Goal: Information Seeking & Learning: Learn about a topic

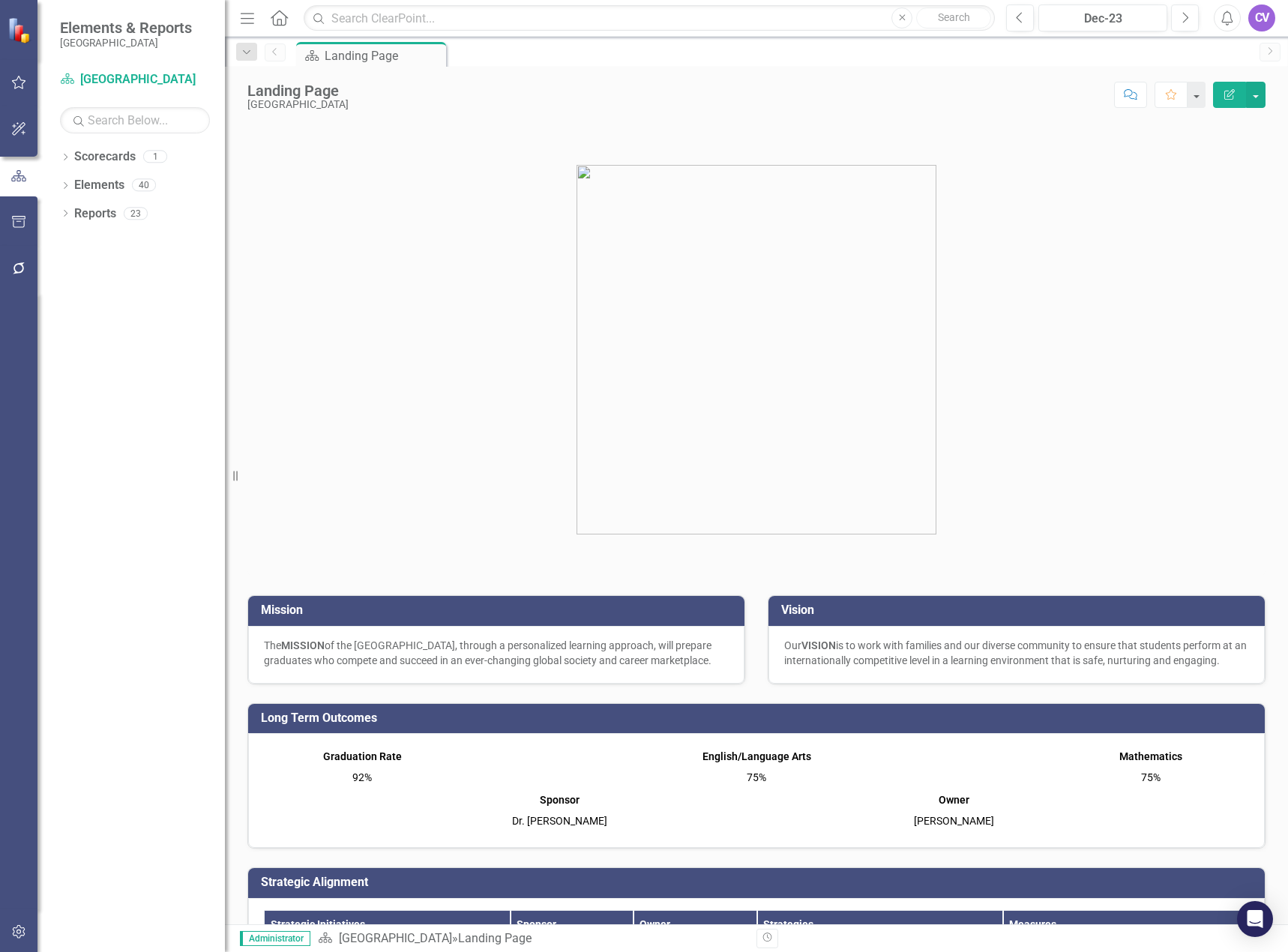
click at [248, 18] on icon "Menu" at bounding box center [247, 18] width 19 height 16
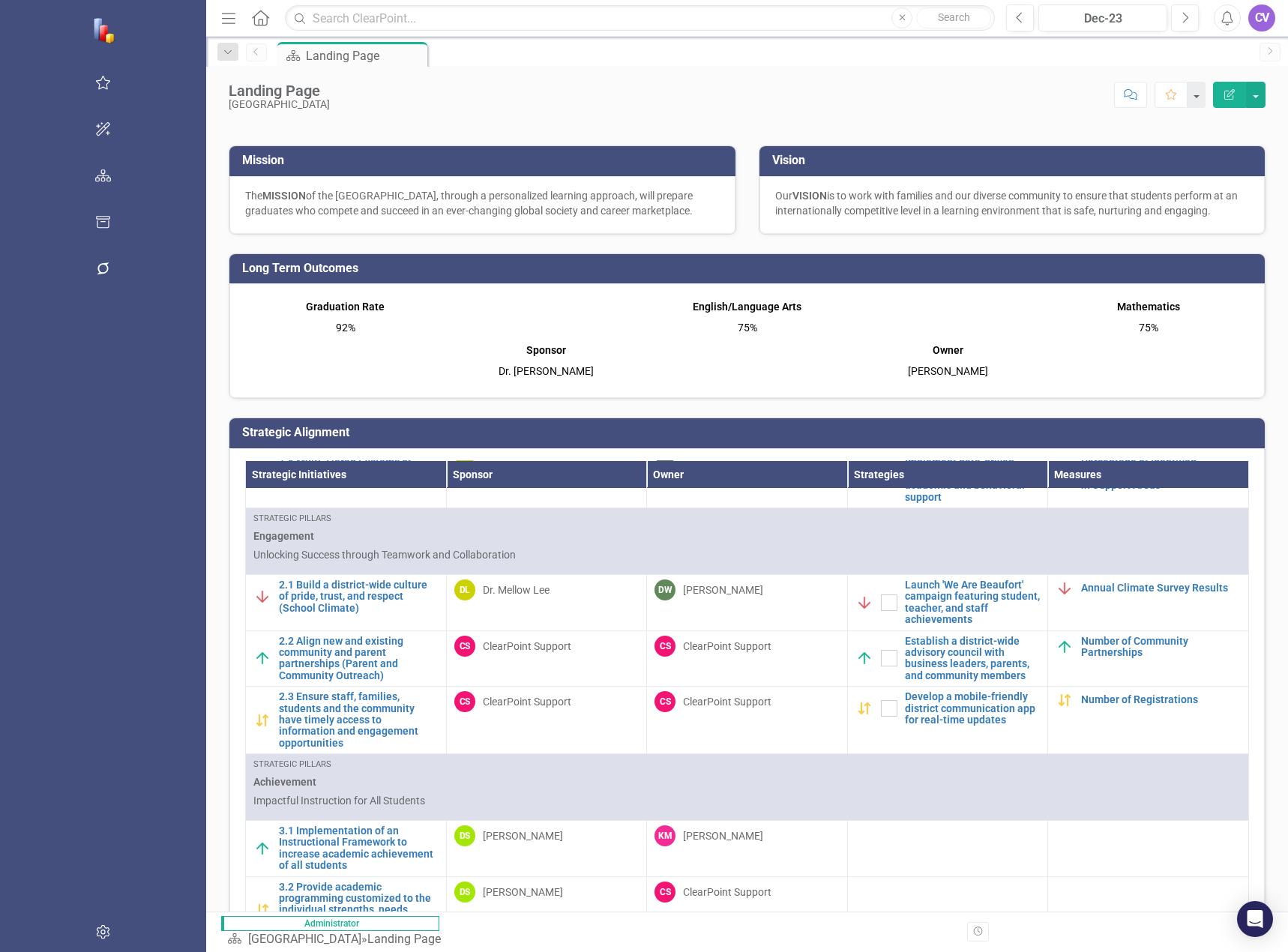
scroll to position [824, 0]
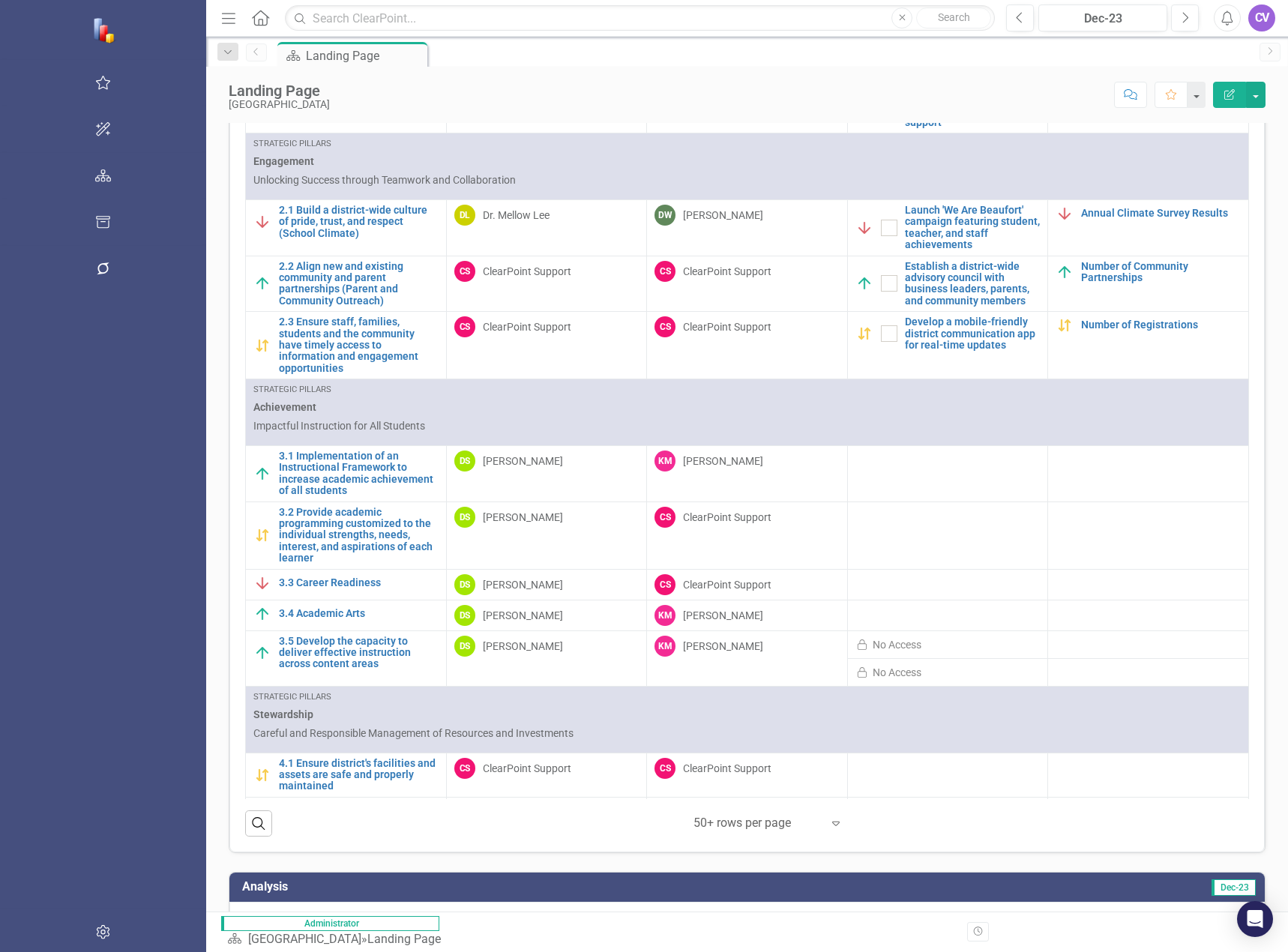
click at [828, 826] on icon "Expand" at bounding box center [835, 824] width 15 height 12
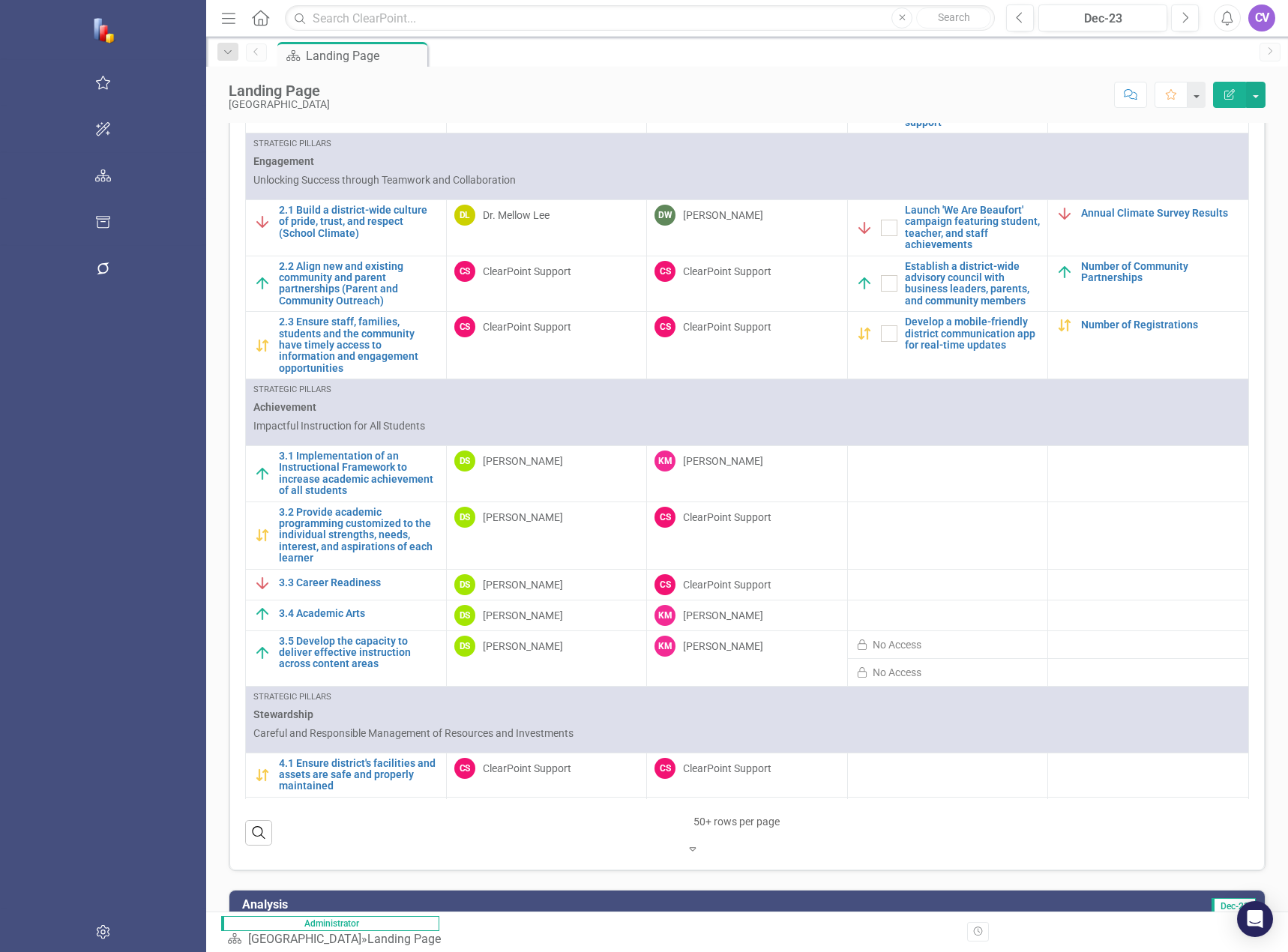
click at [700, 844] on icon "Expand" at bounding box center [693, 849] width 14 height 11
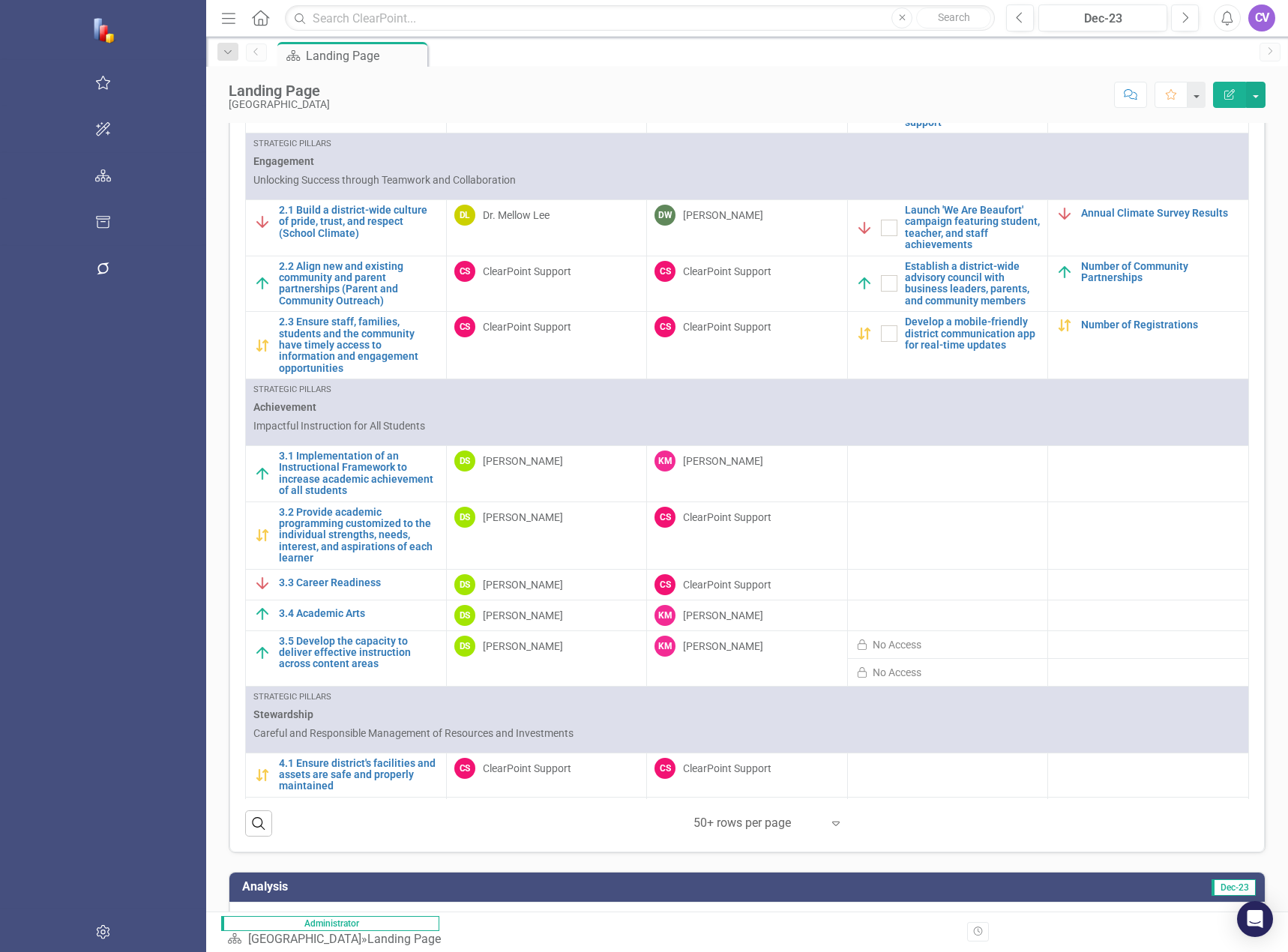
click at [279, 877] on link "4.4 Implement rigorous project management structures, protocols, and processes" at bounding box center [359, 894] width 160 height 34
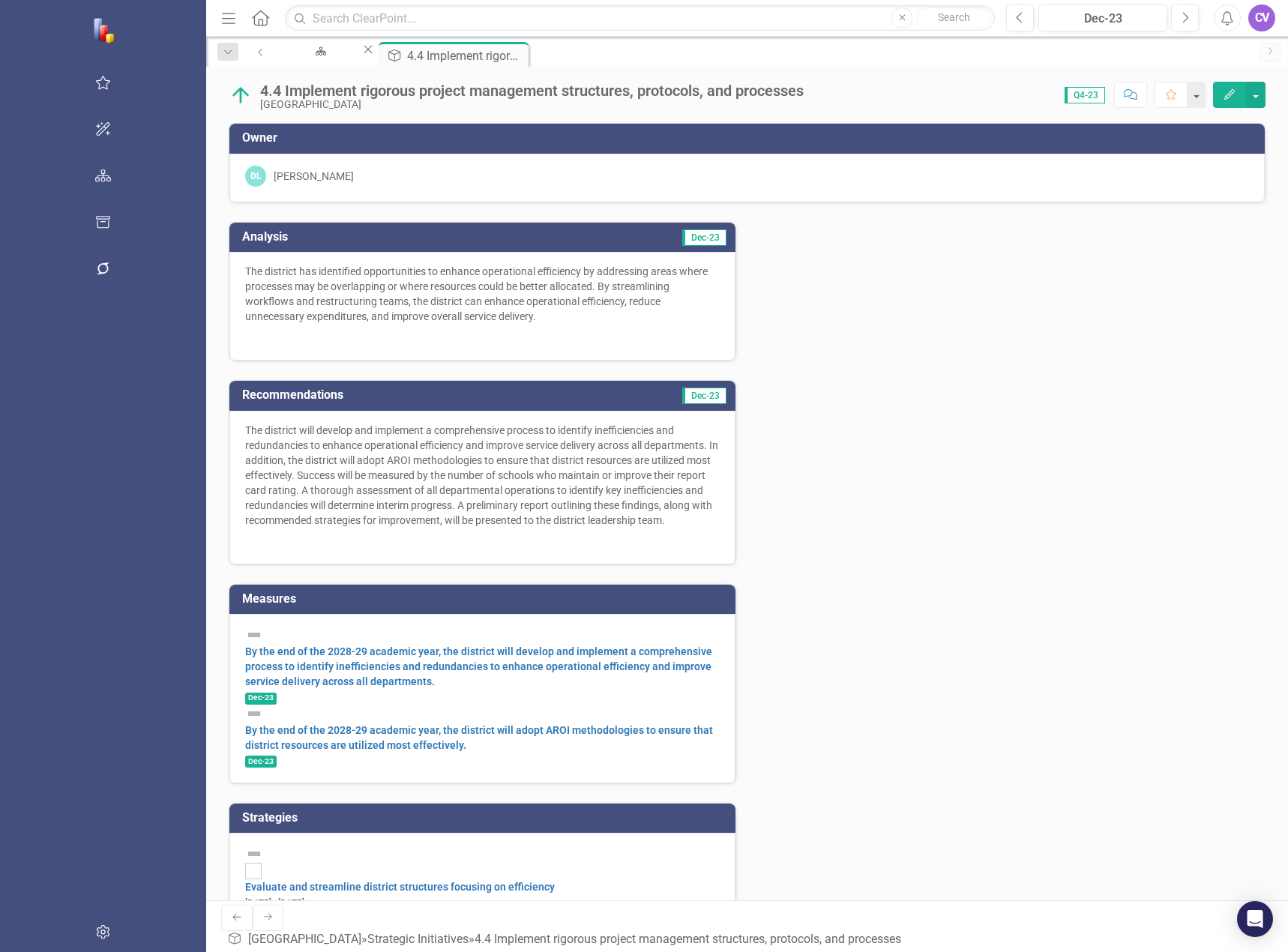
click at [710, 572] on div "Analysis Dec-23 The district has identified opportunities to enhance operationa…" at bounding box center [747, 612] width 1059 height 818
click at [245, 881] on link "Evaluate and streamline district structures focusing on efficiency" at bounding box center [400, 887] width 310 height 12
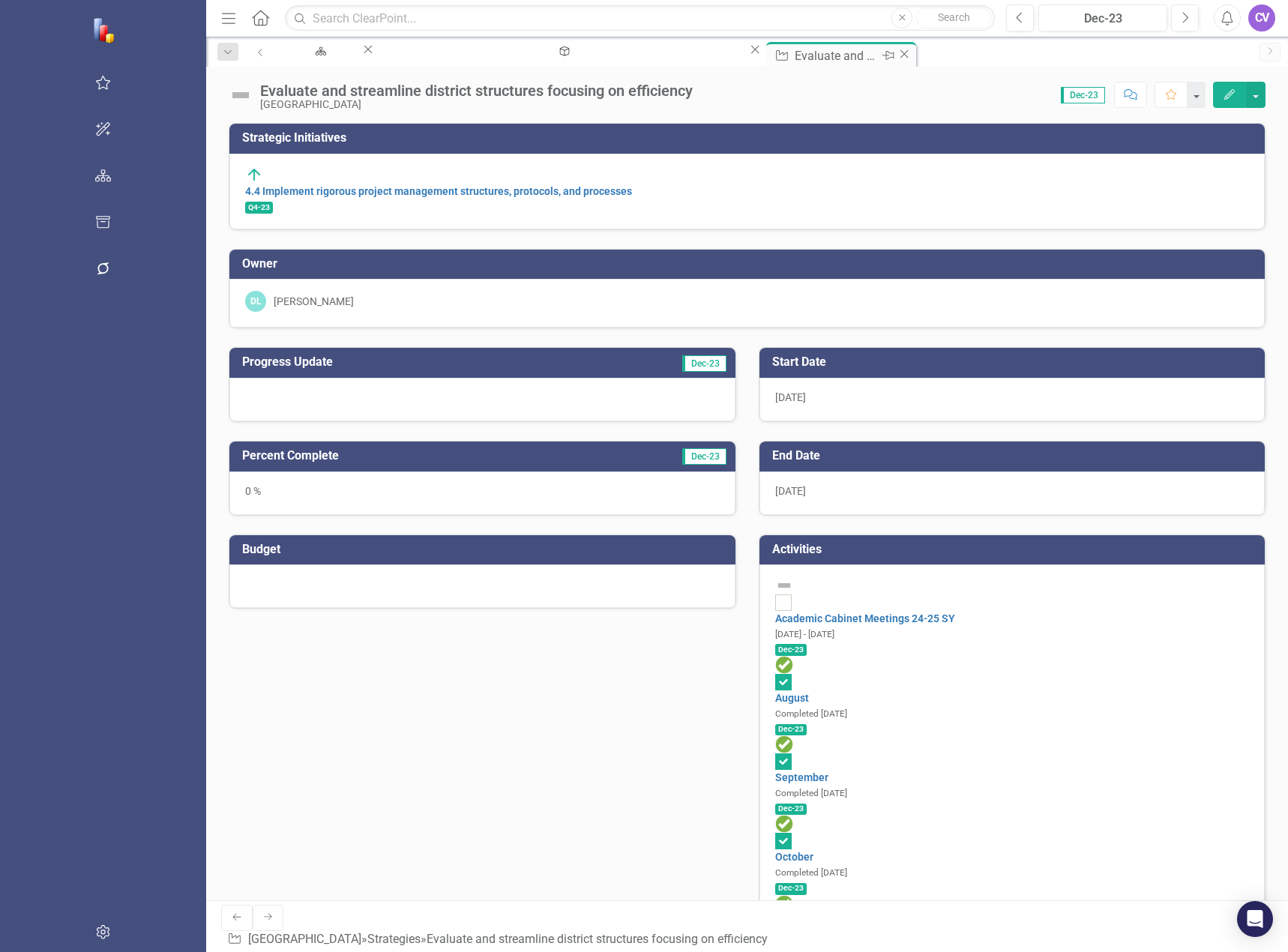
click at [897, 55] on icon "Close" at bounding box center [903, 54] width 15 height 12
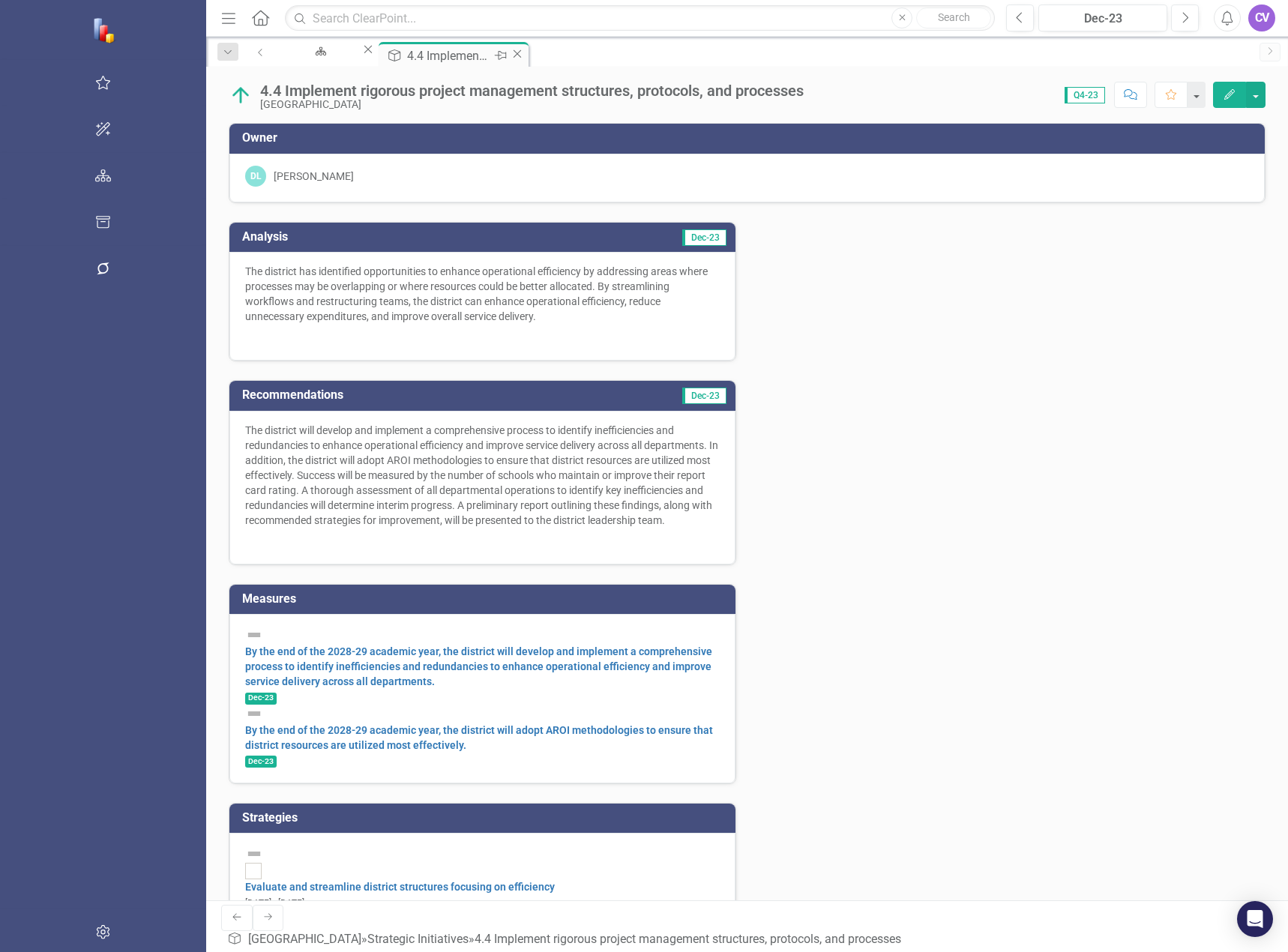
click at [510, 57] on icon "Close" at bounding box center [517, 54] width 15 height 12
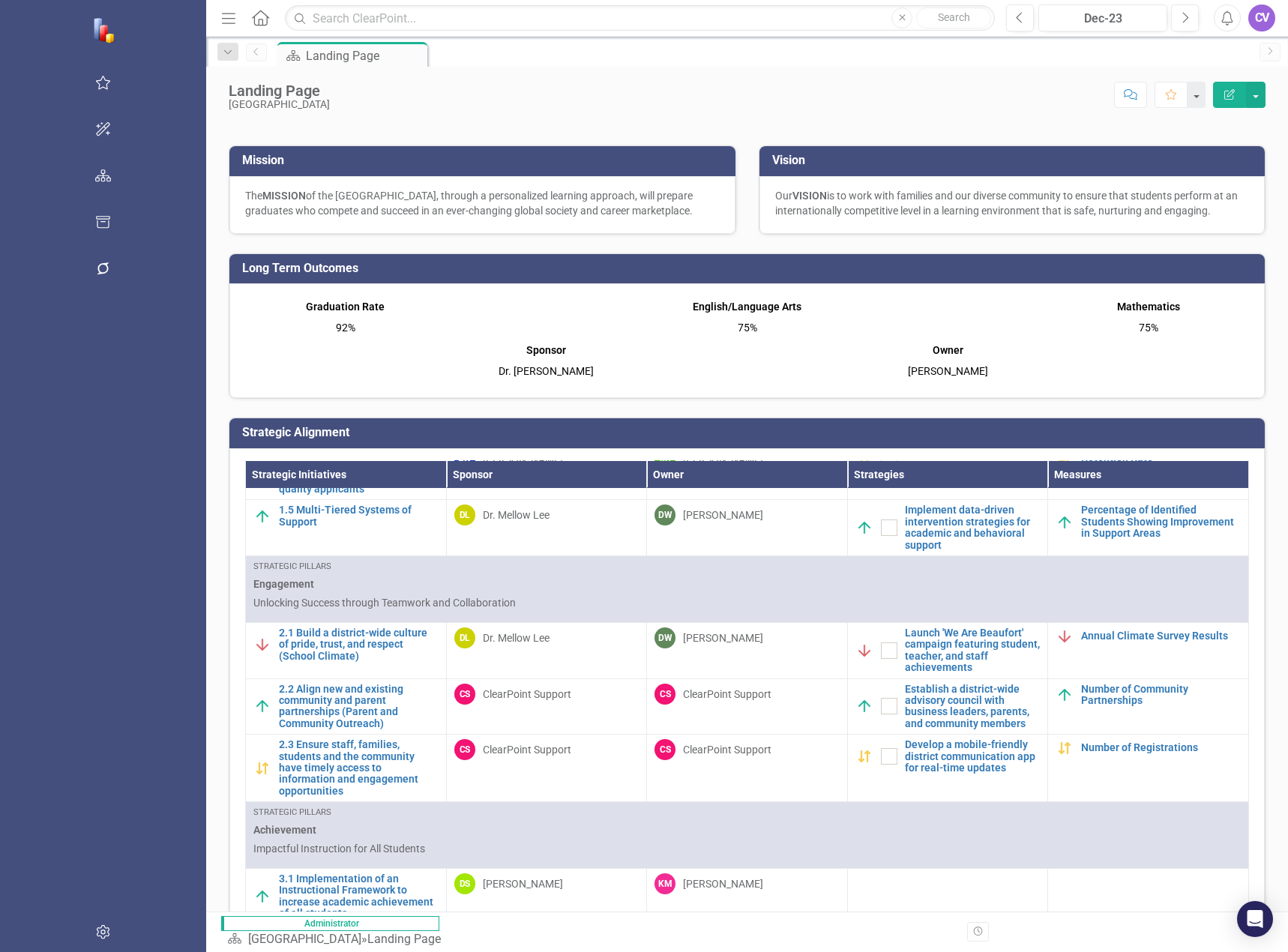
scroll to position [750, 0]
